Goal: Book appointment/travel/reservation

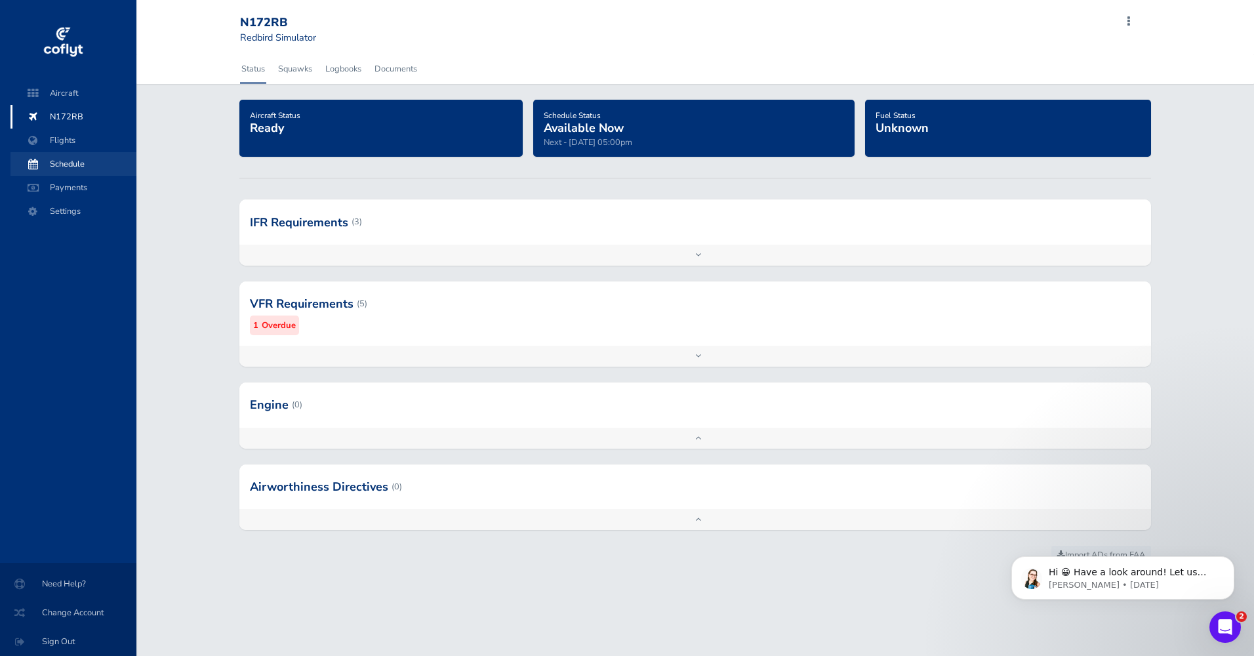
click at [65, 163] on span "Schedule" at bounding box center [74, 164] width 100 height 24
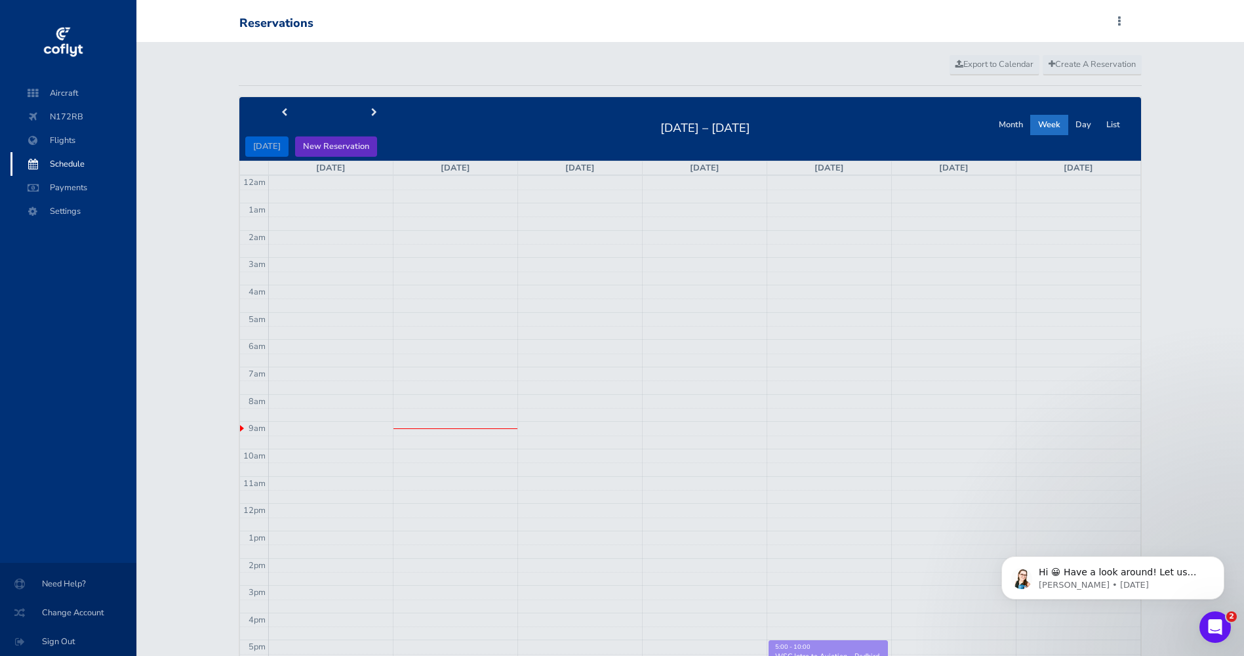
click at [313, 142] on button "New Reservation" at bounding box center [336, 146] width 82 height 20
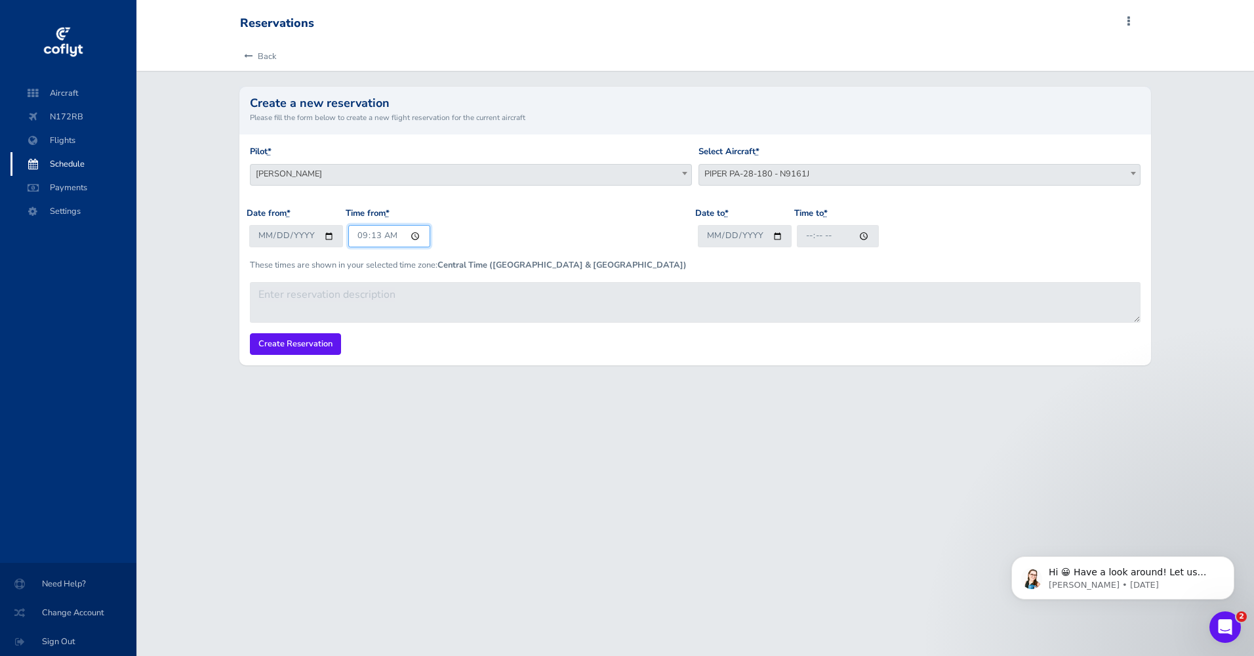
click at [414, 233] on input "09:13" at bounding box center [389, 236] width 82 height 22
type input "09:30"
click at [664, 261] on p "These times are shown in your selected time zone: Central Time (US & Canada)" at bounding box center [695, 264] width 891 height 13
click at [776, 237] on input "Date to *" at bounding box center [745, 236] width 94 height 22
type input "[DATE]"
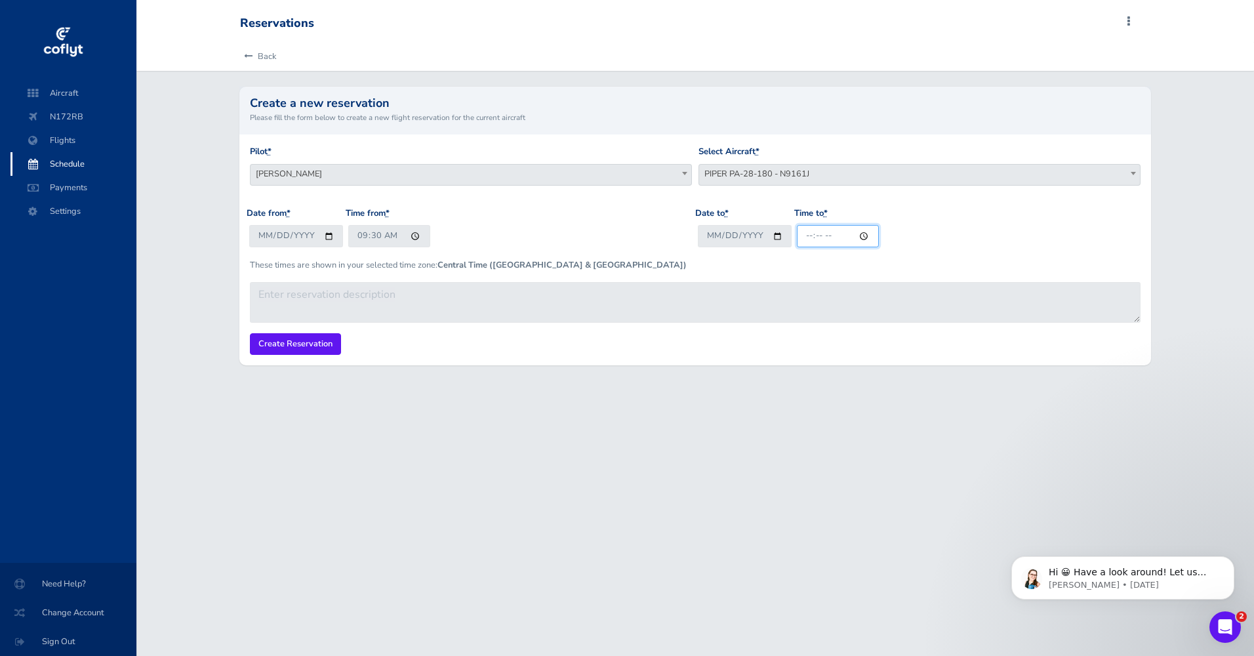
click at [860, 236] on input "Time to *" at bounding box center [838, 236] width 82 height 22
type input "11:14"
click at [308, 338] on input "Create Reservation" at bounding box center [295, 344] width 91 height 22
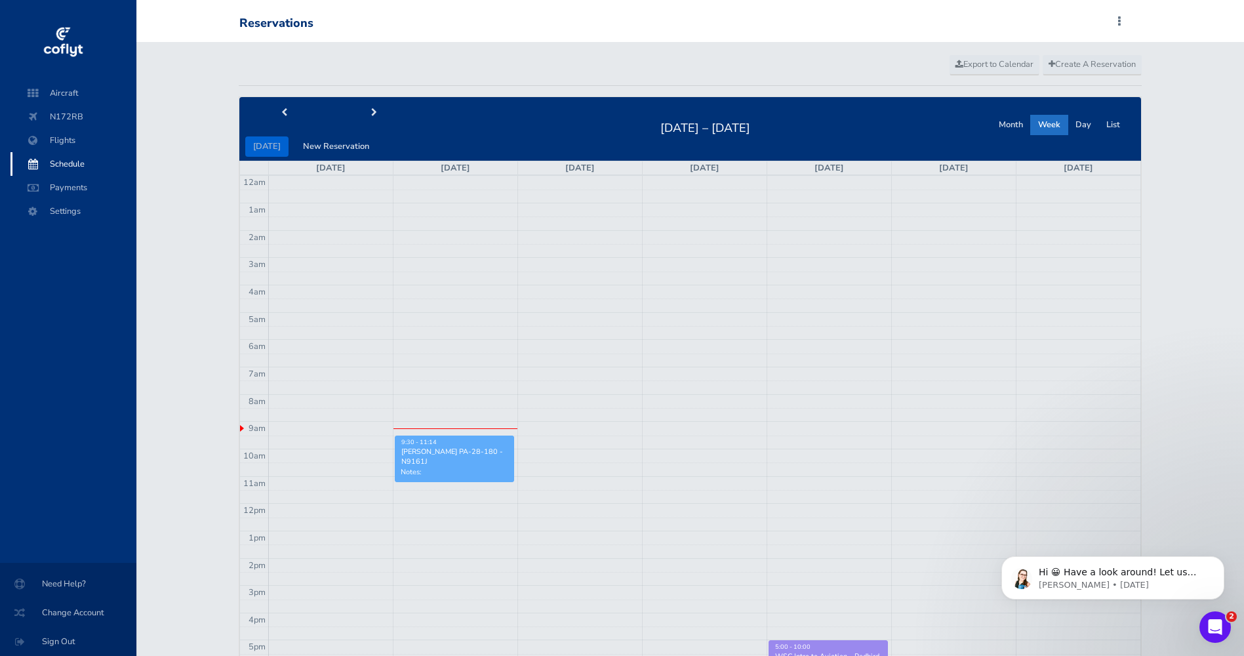
click at [452, 447] on div "Paul Karr - PIPER PA-28-180 - N9161J" at bounding box center [455, 457] width 108 height 20
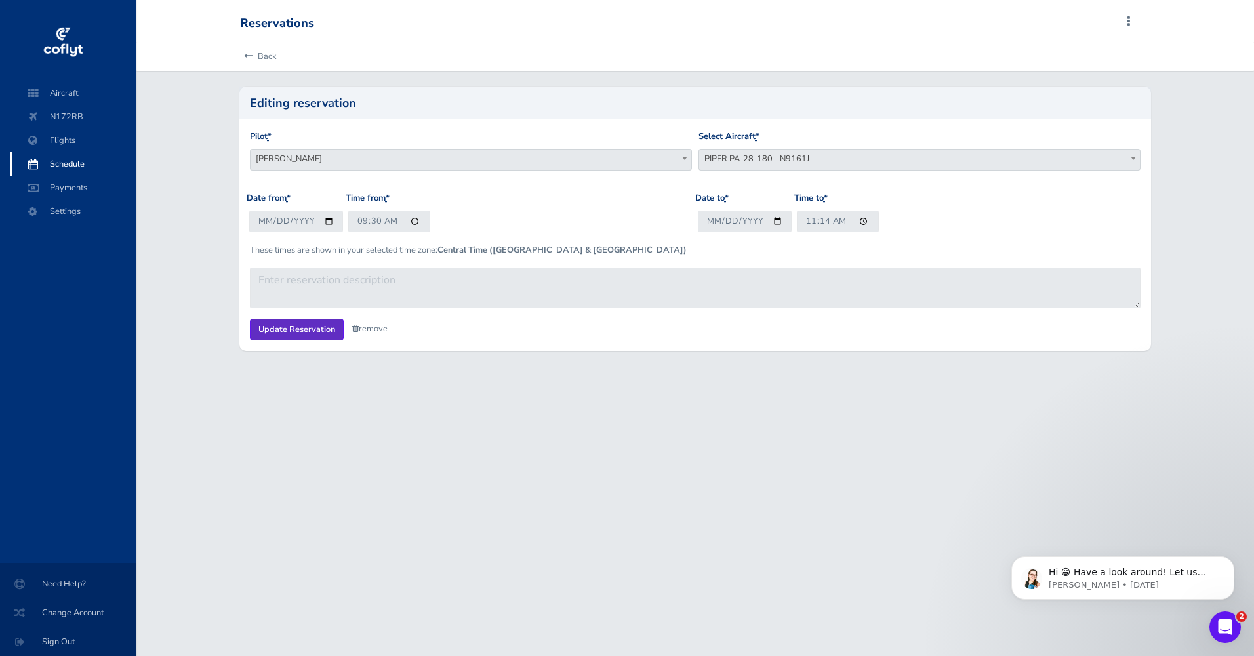
click at [289, 331] on input "Update Reservation" at bounding box center [297, 330] width 94 height 22
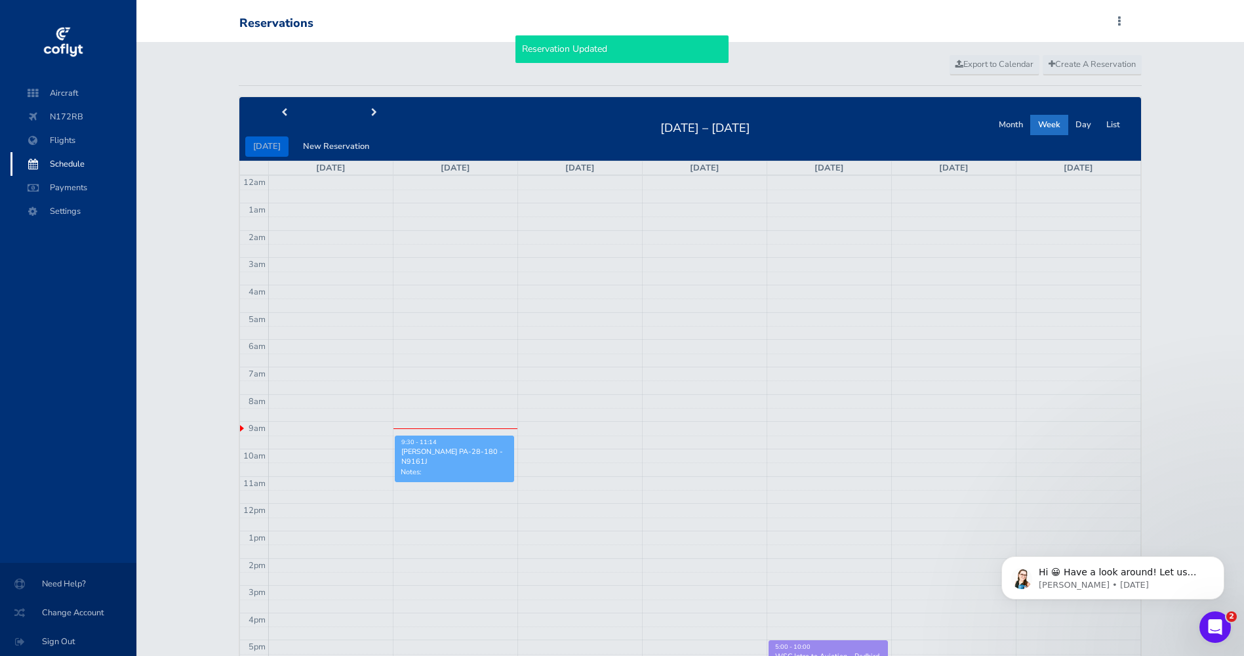
click at [449, 460] on div "Paul Karr - PIPER PA-28-180 - N9161J" at bounding box center [455, 457] width 108 height 20
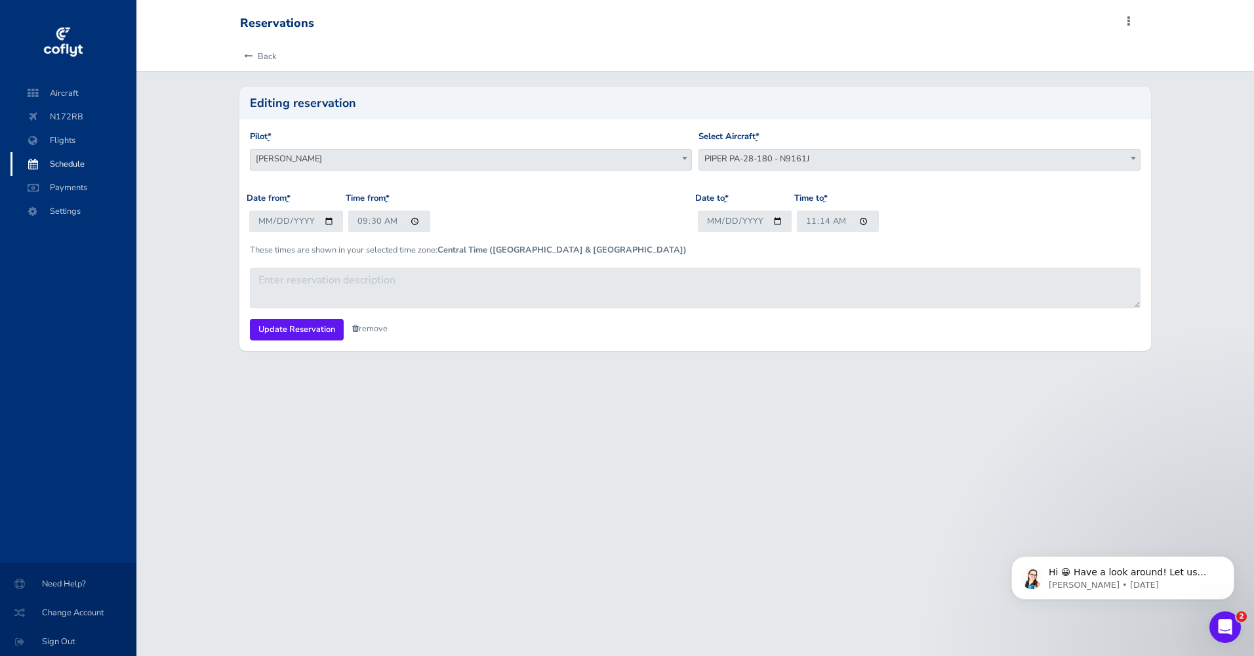
click at [1131, 158] on b at bounding box center [1133, 158] width 5 height 3
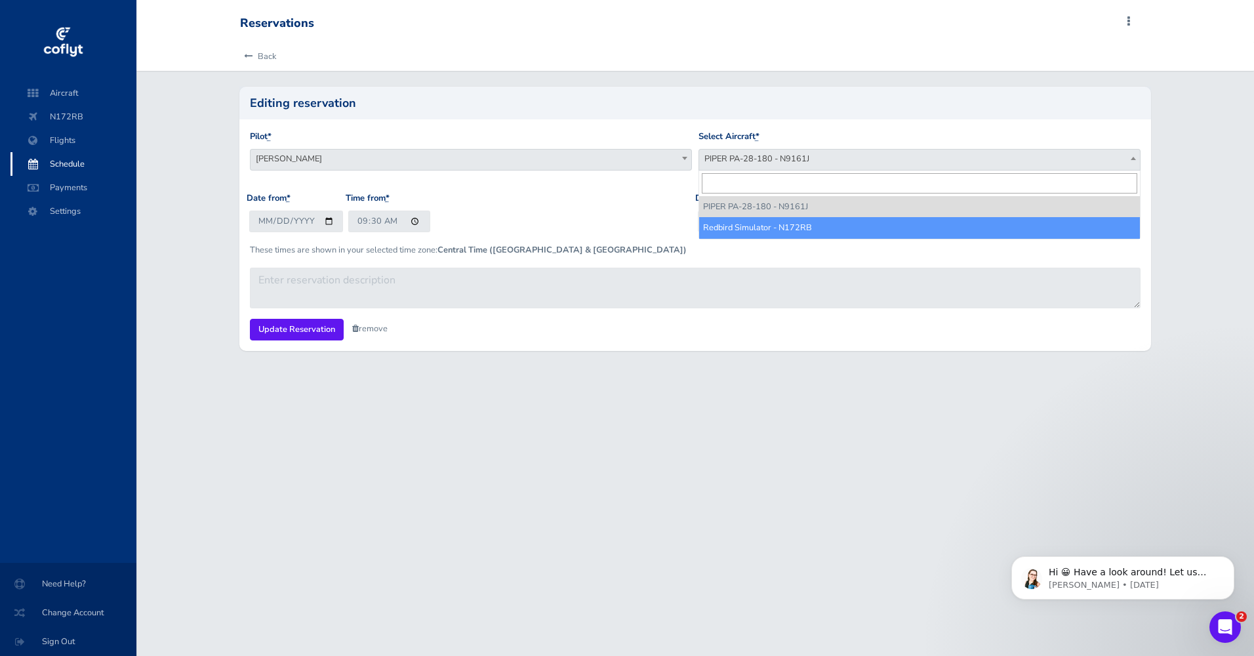
select select "1172"
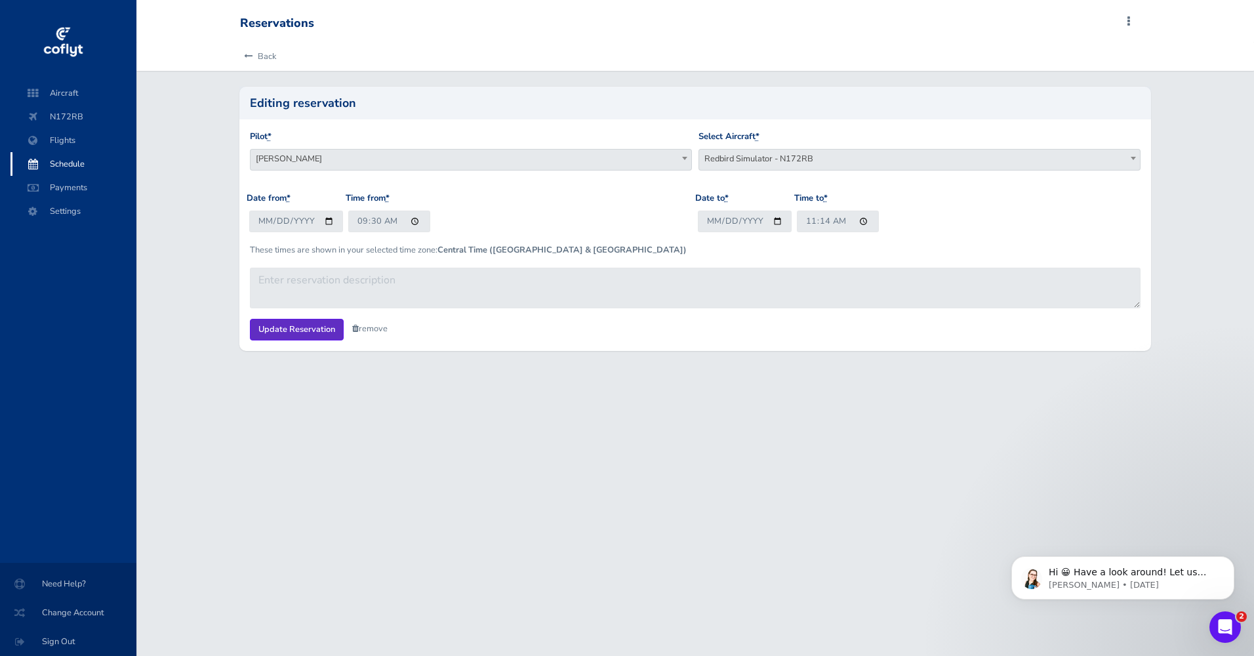
click at [303, 326] on input "Update Reservation" at bounding box center [297, 330] width 94 height 22
